Goal: Task Accomplishment & Management: Use online tool/utility

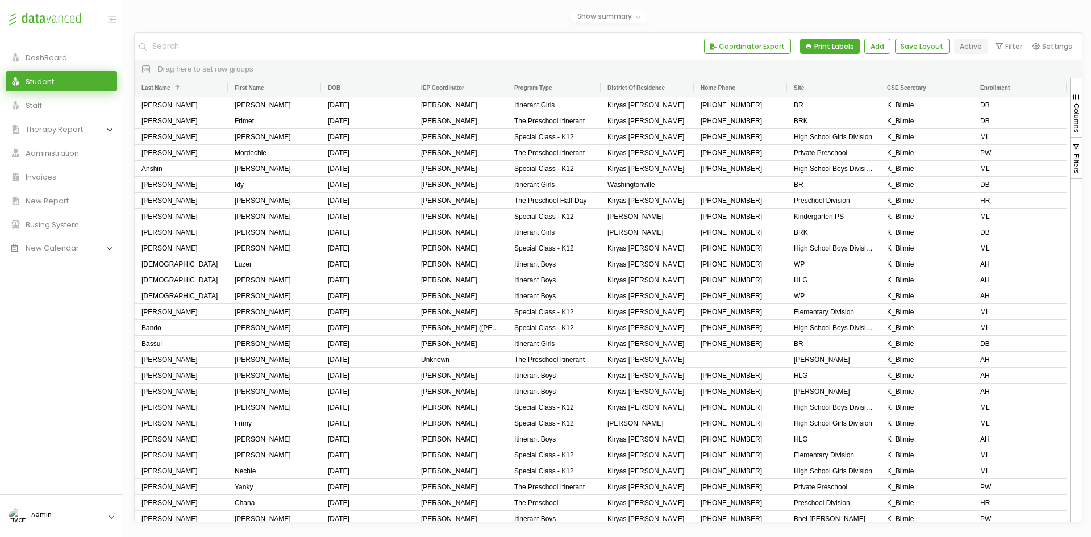
click at [849, 45] on button "Print Labels" at bounding box center [830, 46] width 60 height 15
checkbox input "true"
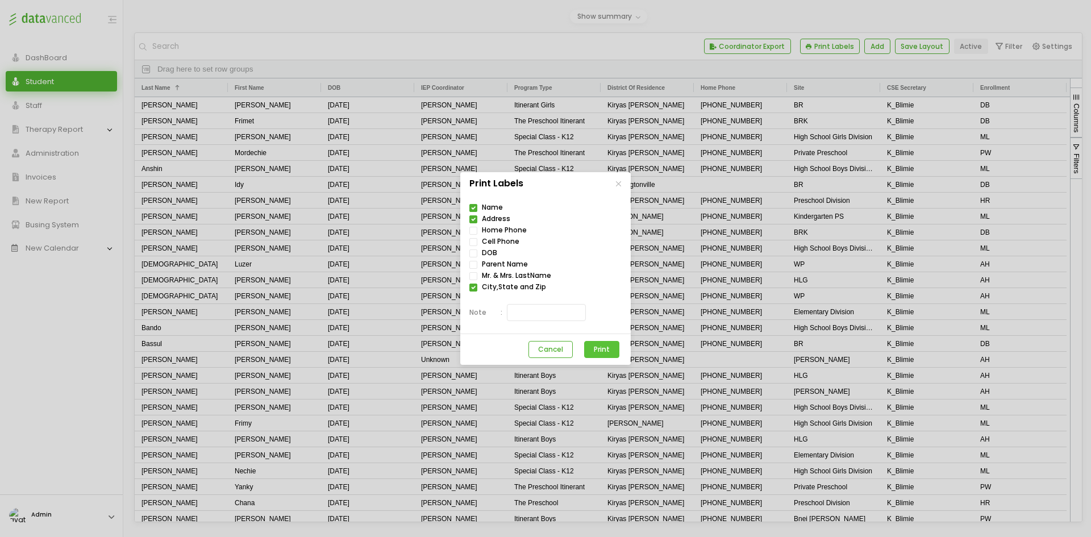
click at [600, 344] on button "Print" at bounding box center [601, 349] width 35 height 17
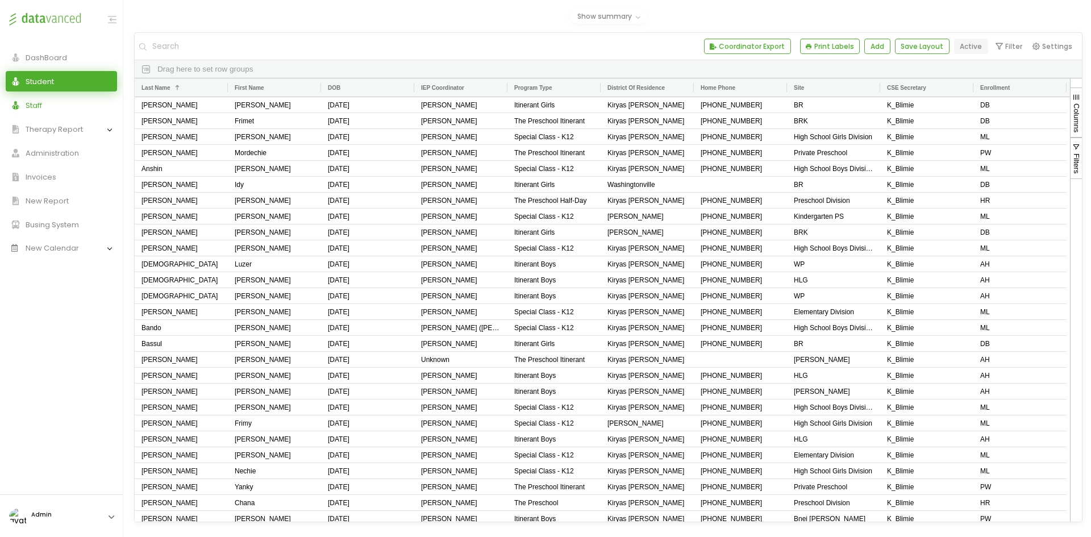
click at [53, 101] on link "Staff" at bounding box center [61, 105] width 111 height 20
click at [87, 103] on link "Staff" at bounding box center [61, 105] width 111 height 20
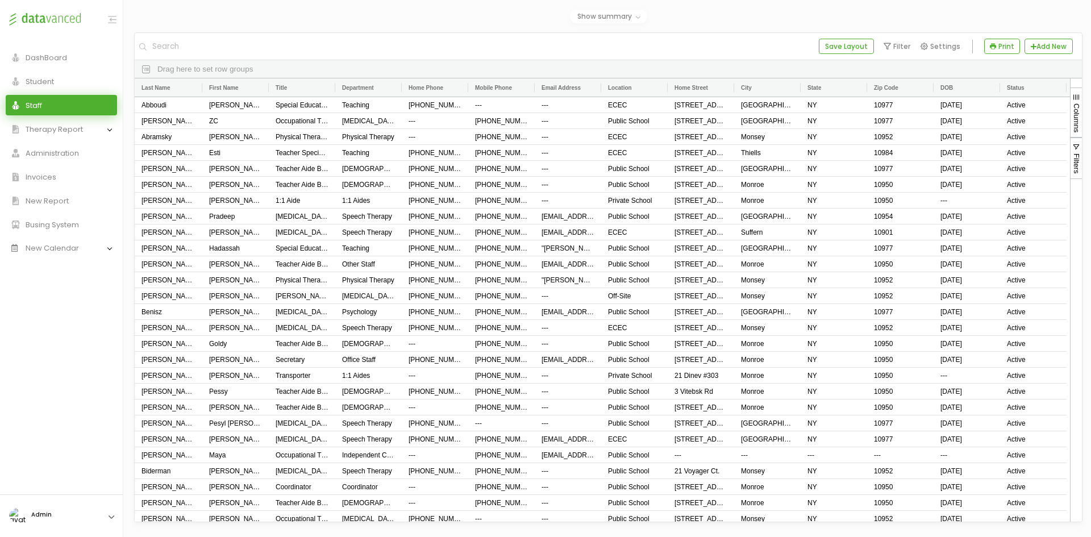
click at [449, 14] on div "Staffs 318 A 24 K 24 W 24 A 24 K 24 W 24 876" at bounding box center [608, 17] width 949 height 14
click at [1000, 47] on button "Print" at bounding box center [1003, 46] width 36 height 15
click at [986, 65] on link "Labels" at bounding box center [984, 63] width 73 height 14
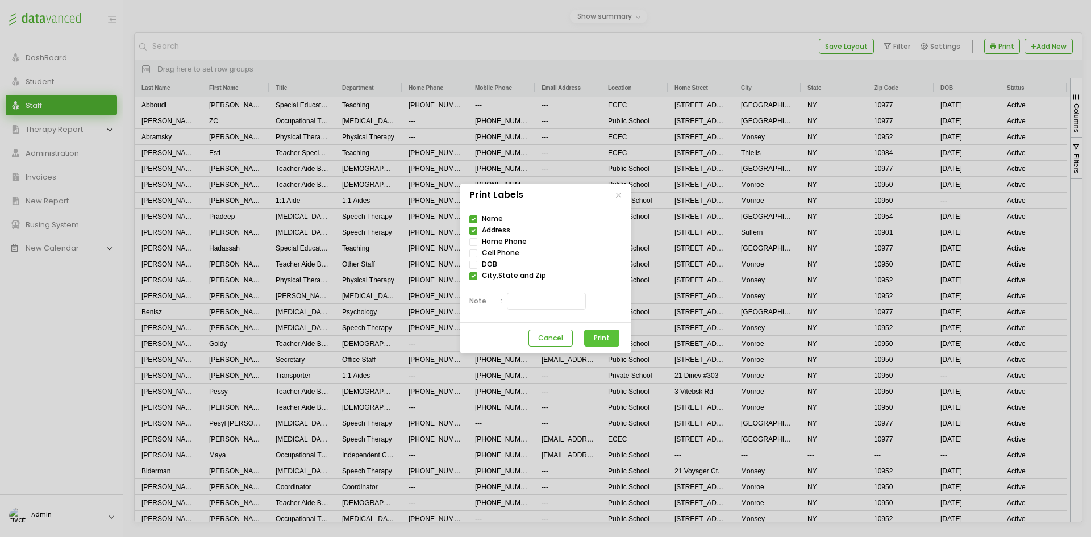
click at [599, 338] on button "Print" at bounding box center [601, 338] width 35 height 17
